Goal: Find specific page/section: Find specific page/section

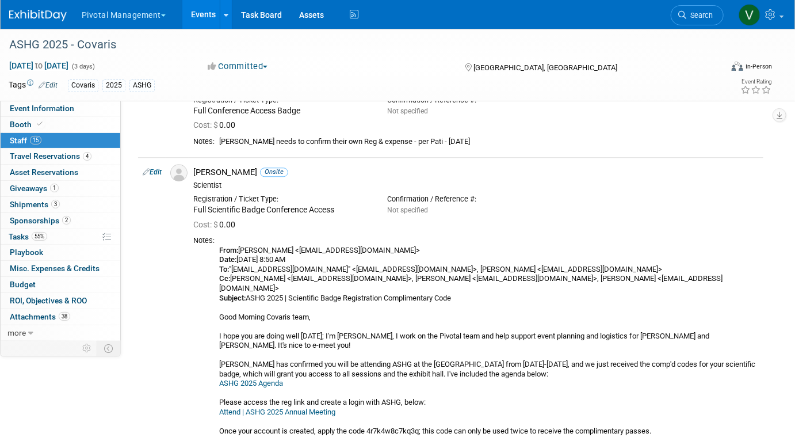
click at [211, 18] on link "Events" at bounding box center [203, 14] width 42 height 29
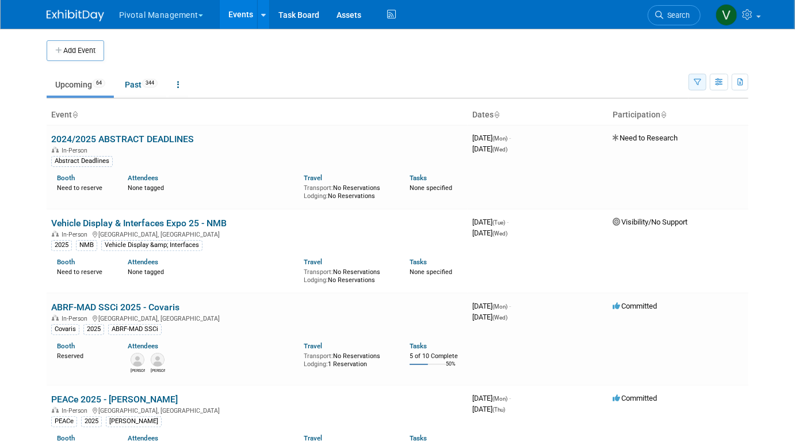
click at [695, 81] on icon "button" at bounding box center [697, 82] width 7 height 7
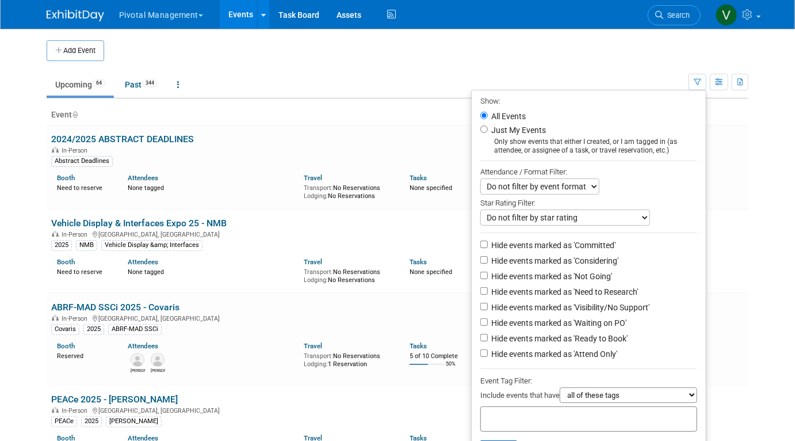
click at [583, 413] on div at bounding box center [588, 418] width 217 height 25
type input "olink"
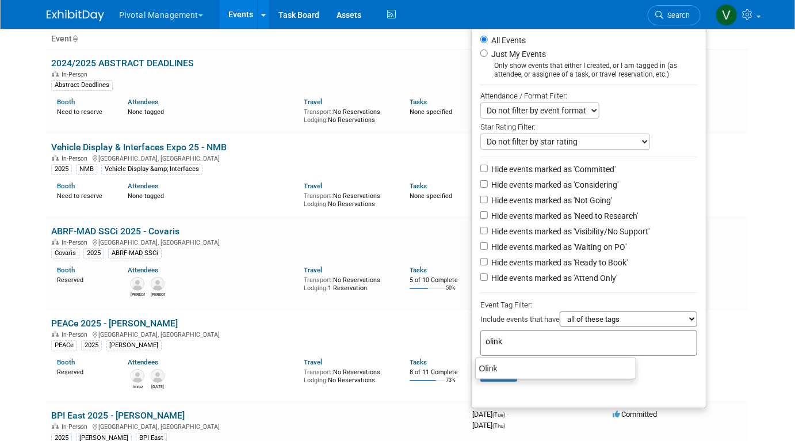
scroll to position [164, 0]
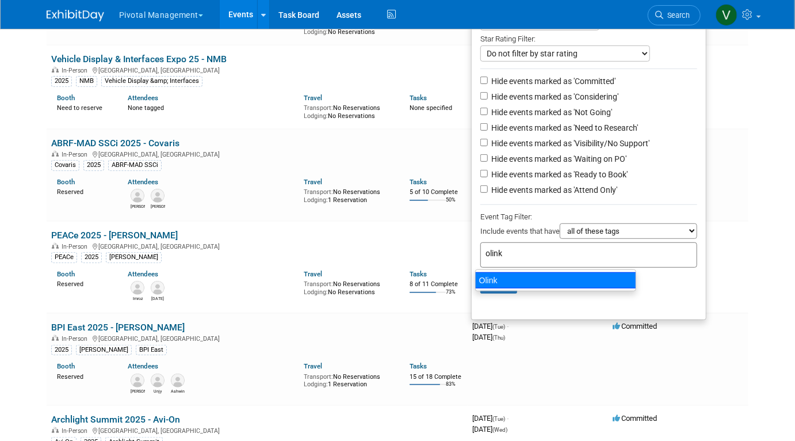
click at [552, 281] on div "Olink" at bounding box center [555, 280] width 161 height 16
type input "Olink"
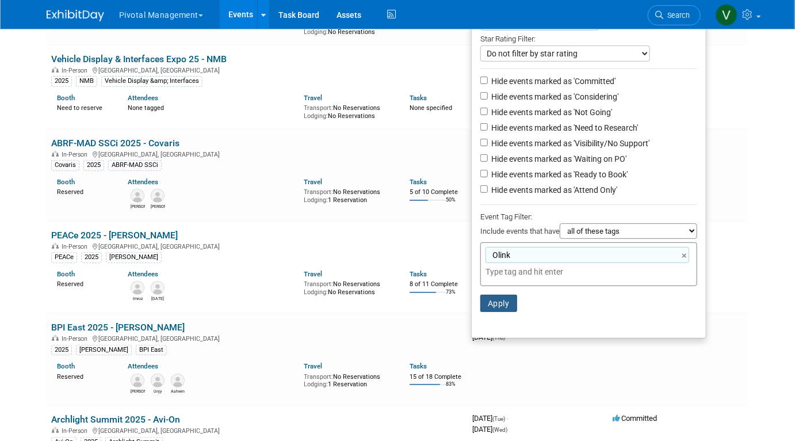
click at [492, 306] on button "Apply" at bounding box center [498, 303] width 37 height 17
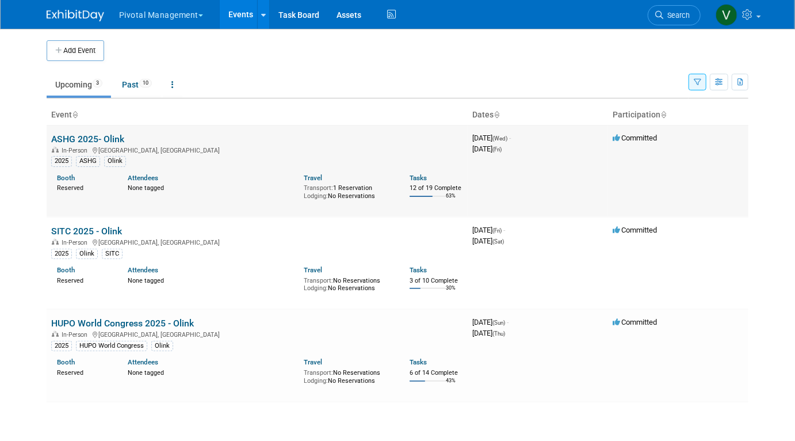
click at [101, 136] on link "ASHG 2025- Olink" at bounding box center [87, 138] width 73 height 11
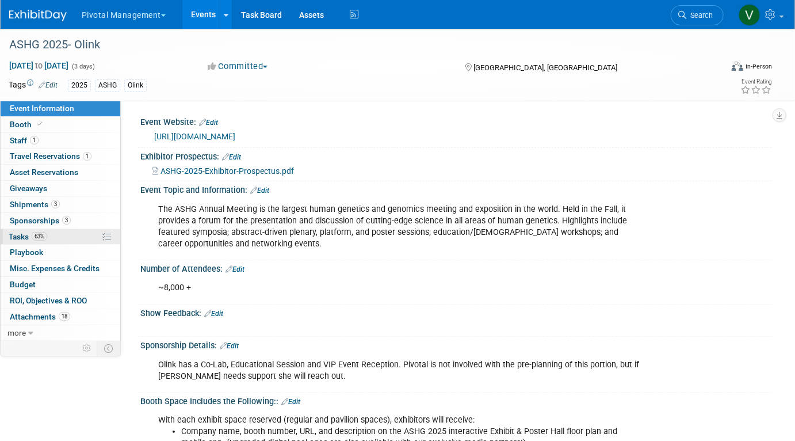
click at [19, 229] on link "63% Tasks 63%" at bounding box center [61, 237] width 120 height 16
